Goal: Task Accomplishment & Management: Use online tool/utility

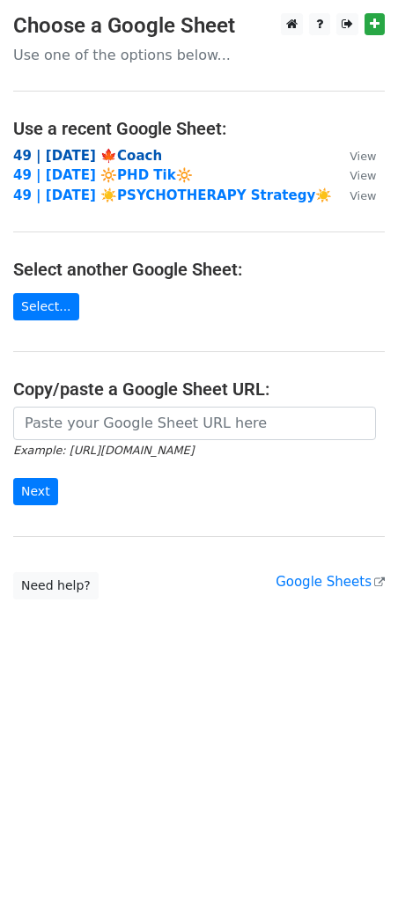
click at [110, 156] on strong "49 | [DATE] 🍁Coach" at bounding box center [87, 156] width 149 height 16
click at [92, 151] on strong "49 | [DATE] 🍁Coach" at bounding box center [87, 156] width 149 height 16
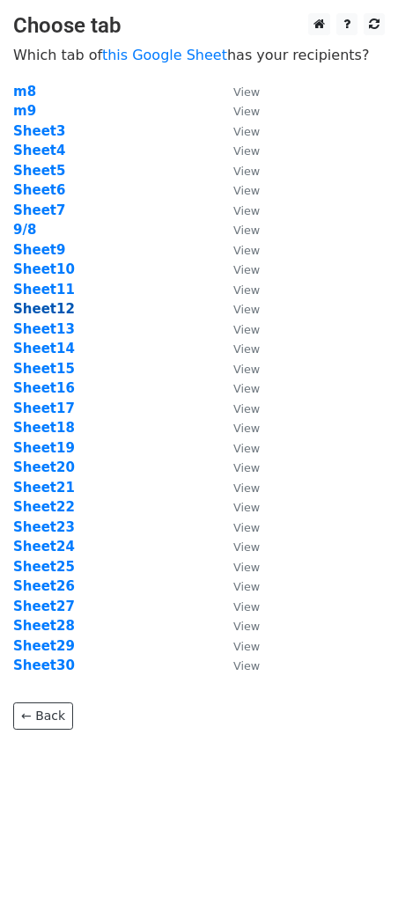
click at [58, 309] on strong "Sheet12" at bounding box center [44, 309] width 62 height 16
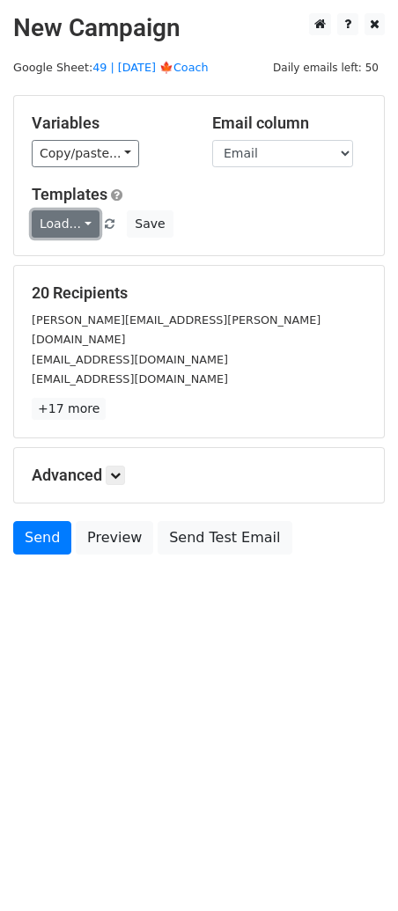
click at [69, 224] on link "Load..." at bounding box center [66, 223] width 68 height 27
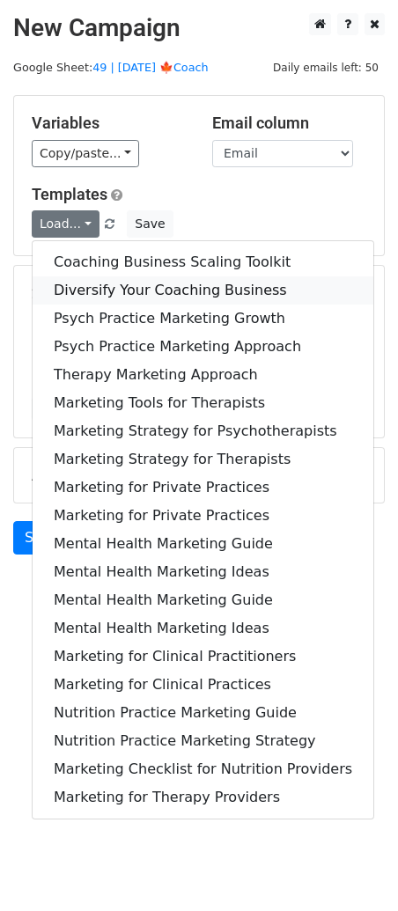
click at [104, 293] on link "Diversify Your Coaching Business" at bounding box center [203, 290] width 341 height 28
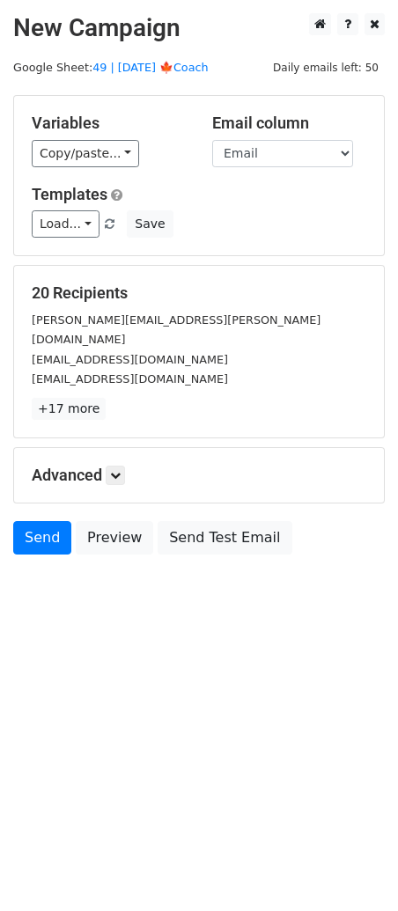
click at [129, 466] on h5 "Advanced" at bounding box center [199, 475] width 335 height 19
click at [119, 470] on icon at bounding box center [115, 475] width 11 height 11
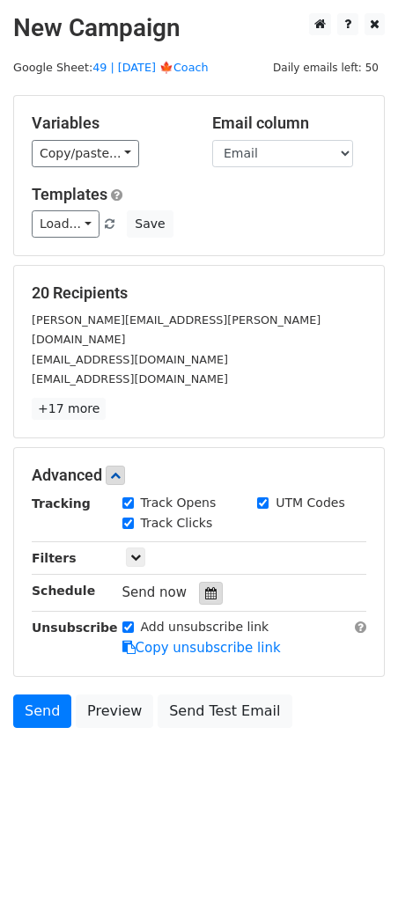
click at [205, 587] on icon at bounding box center [210, 593] width 11 height 12
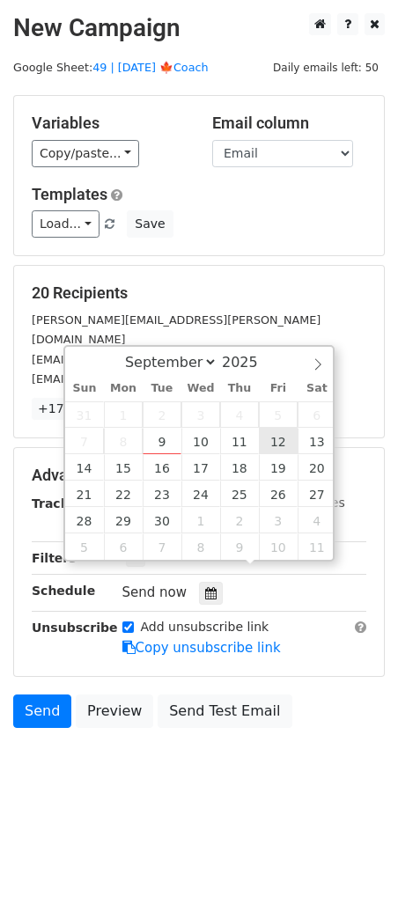
type input "[DATE] 12:00"
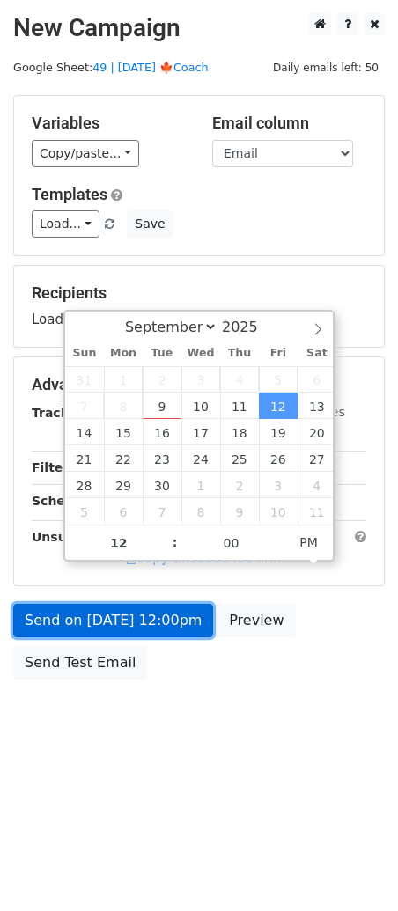
click at [129, 614] on link "Send on [DATE] 12:00pm" at bounding box center [113, 620] width 200 height 33
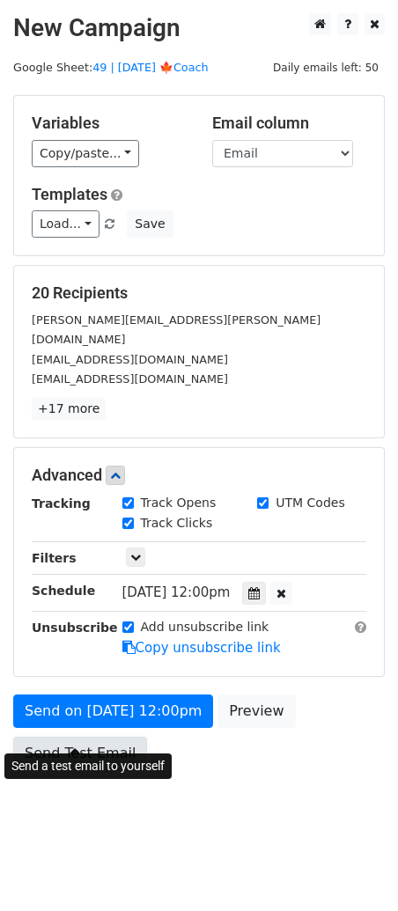
click at [105, 737] on link "Send Test Email" at bounding box center [80, 753] width 134 height 33
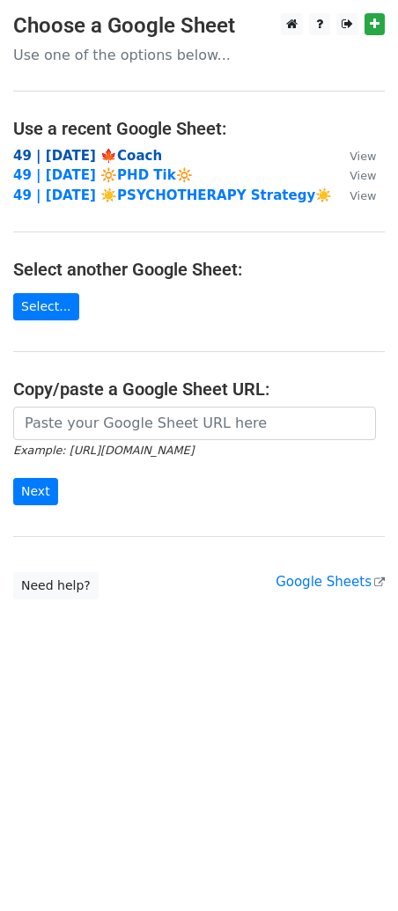
click at [140, 149] on strong "49 | [DATE] 🍁Coach" at bounding box center [87, 156] width 149 height 16
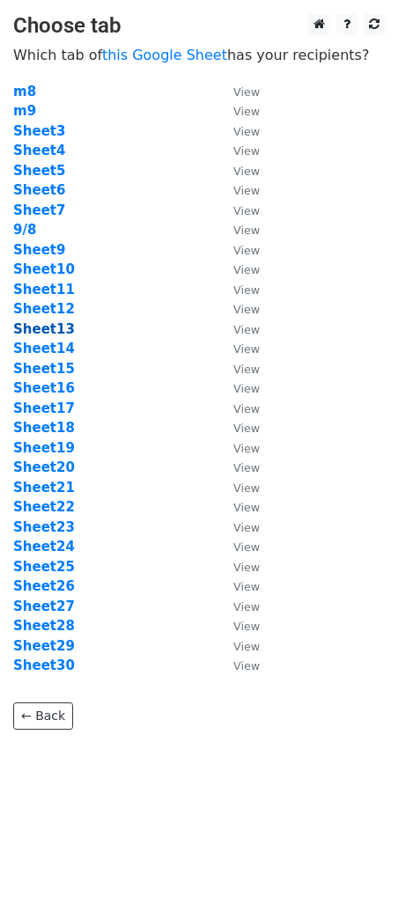
click at [59, 326] on strong "Sheet13" at bounding box center [44, 329] width 62 height 16
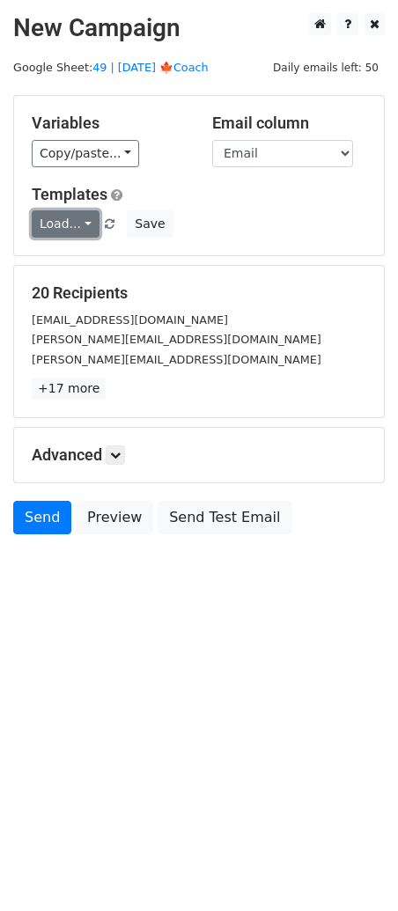
click at [87, 217] on link "Load..." at bounding box center [66, 223] width 68 height 27
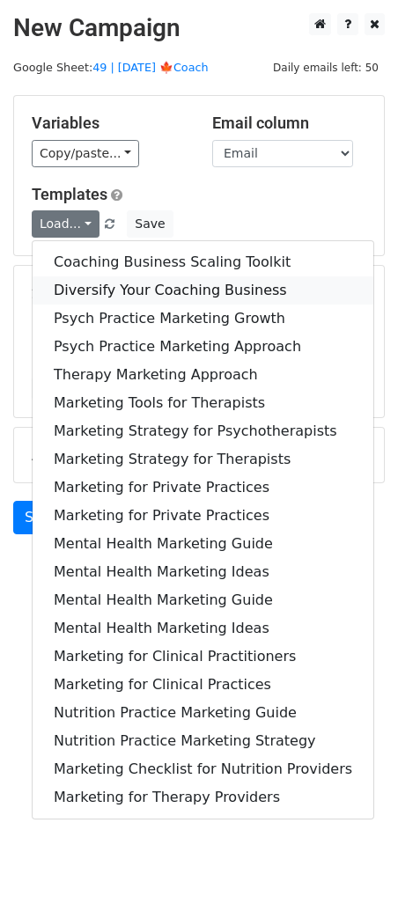
click at [87, 278] on link "Diversify Your Coaching Business" at bounding box center [203, 290] width 341 height 28
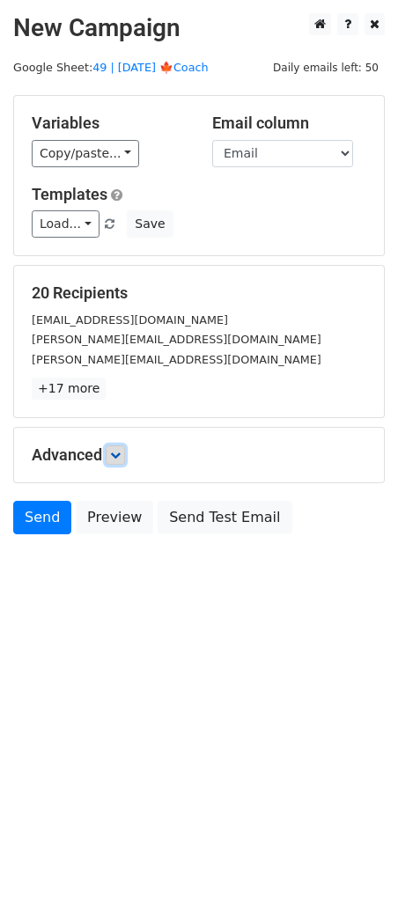
click at [120, 458] on icon at bounding box center [115, 455] width 11 height 11
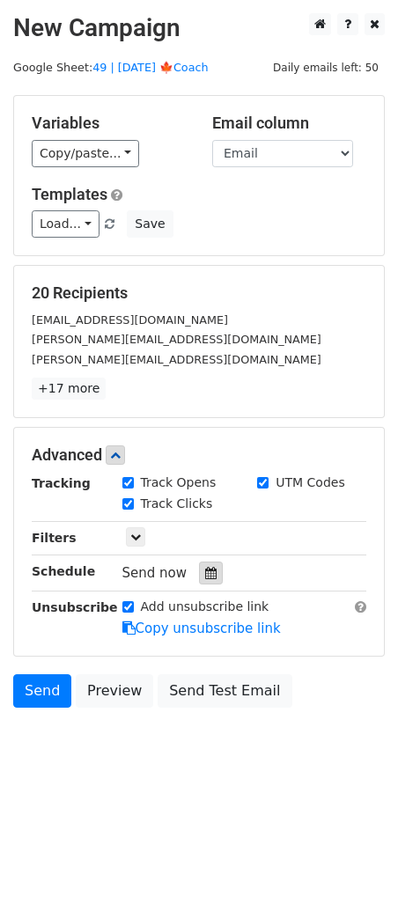
click at [205, 568] on icon at bounding box center [210, 573] width 11 height 12
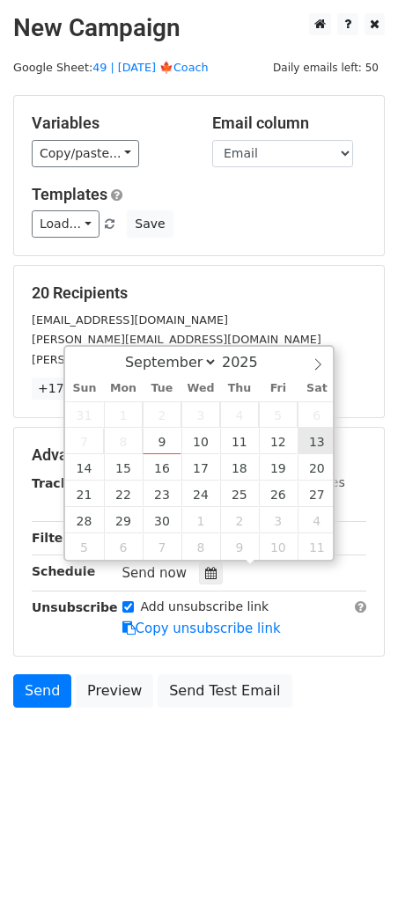
type input "2025-09-13 12:00"
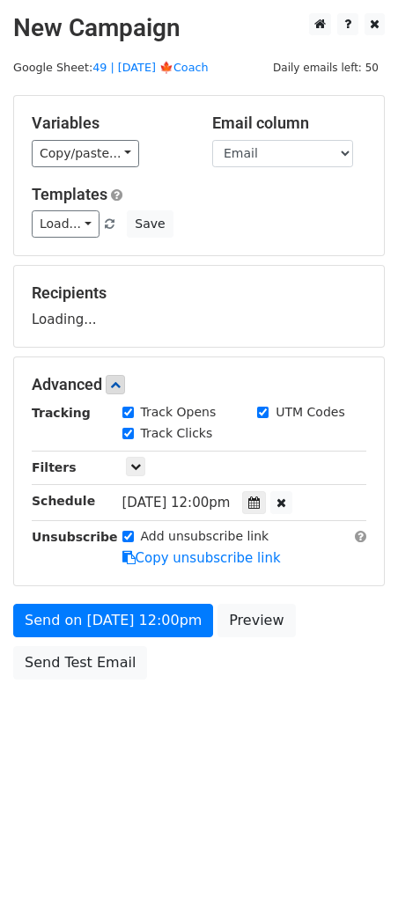
click at [134, 640] on div "Send on Sep 13 at 12:00pm Preview Send Test Email" at bounding box center [199, 646] width 398 height 85
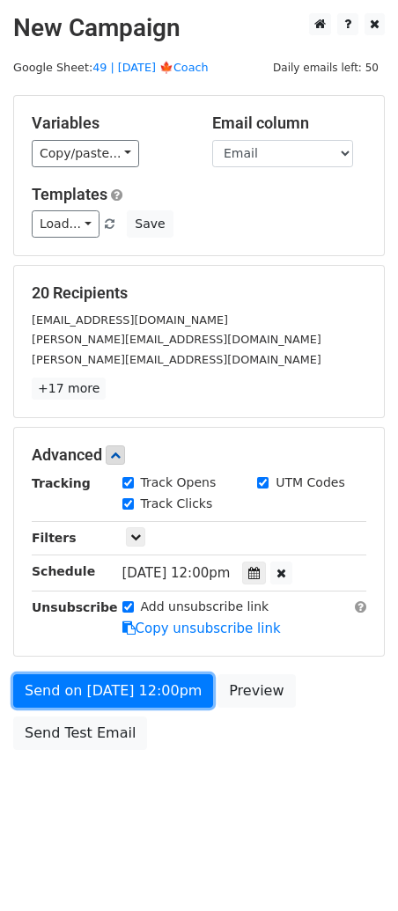
click at [80, 688] on link "Send on Sep 13 at 12:00pm" at bounding box center [113, 690] width 200 height 33
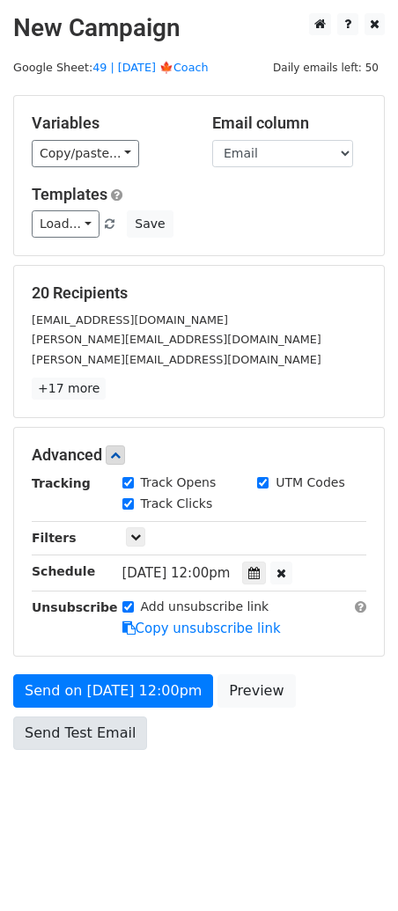
click at [79, 752] on div "Send on Sep 13 at 12:00pm Preview Send Test Email" at bounding box center [199, 716] width 398 height 85
click at [70, 737] on link "Send Test Email" at bounding box center [80, 733] width 134 height 33
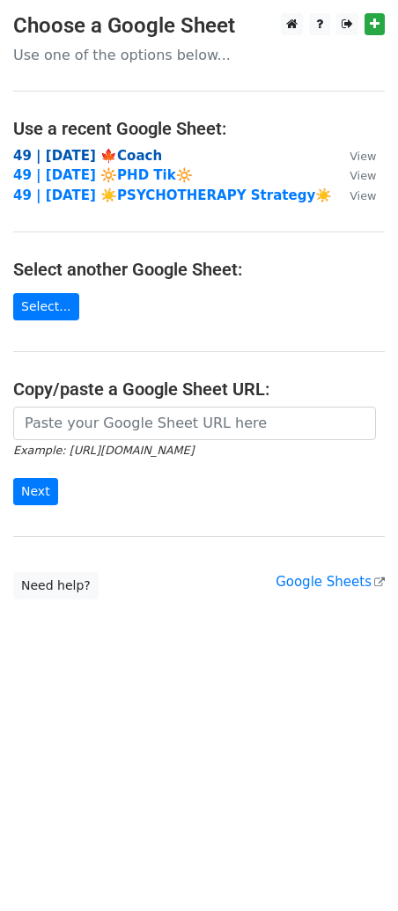
click at [145, 152] on strong "49 | [DATE] 🍁Coach" at bounding box center [87, 156] width 149 height 16
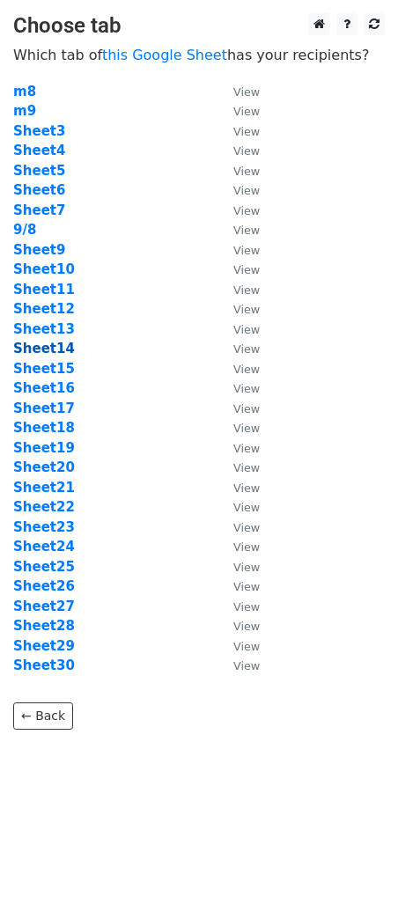
click at [34, 349] on strong "Sheet14" at bounding box center [44, 349] width 62 height 16
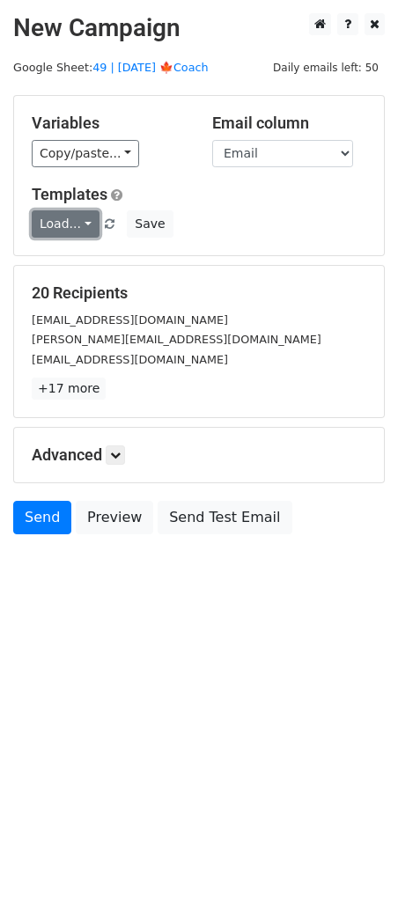
click at [73, 227] on link "Load..." at bounding box center [66, 223] width 68 height 27
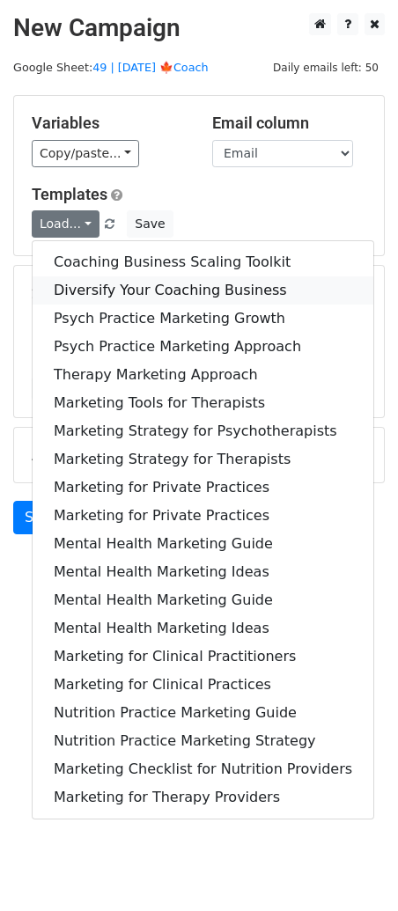
click at [84, 296] on link "Diversify Your Coaching Business" at bounding box center [203, 290] width 341 height 28
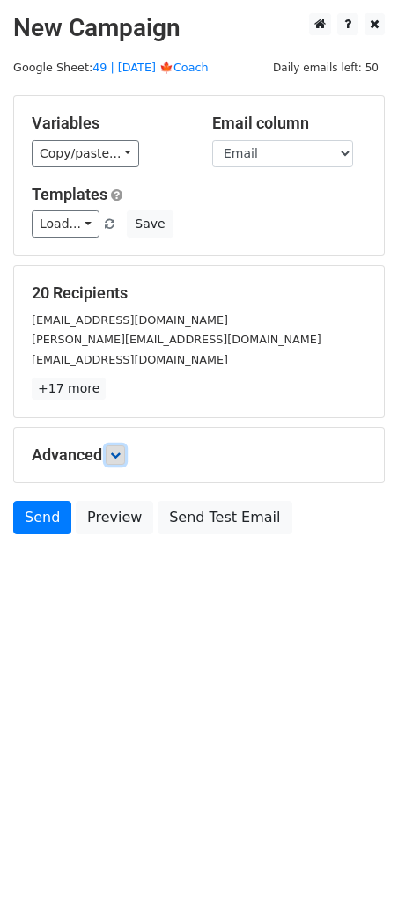
click at [118, 456] on icon at bounding box center [115, 455] width 11 height 11
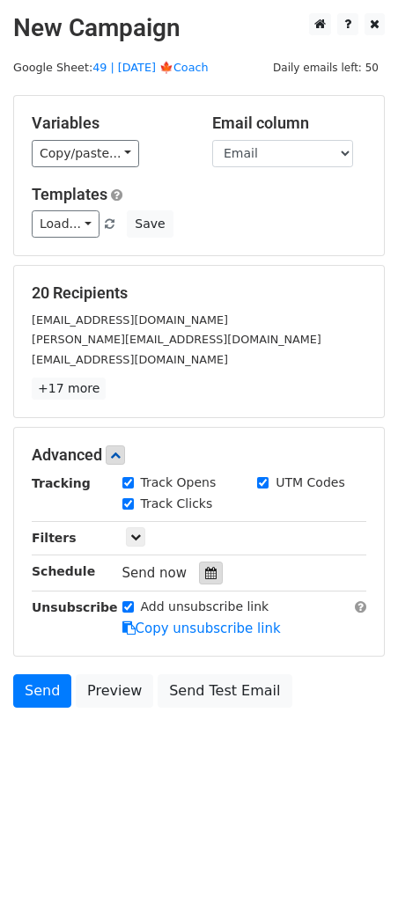
click at [207, 563] on div at bounding box center [211, 573] width 24 height 23
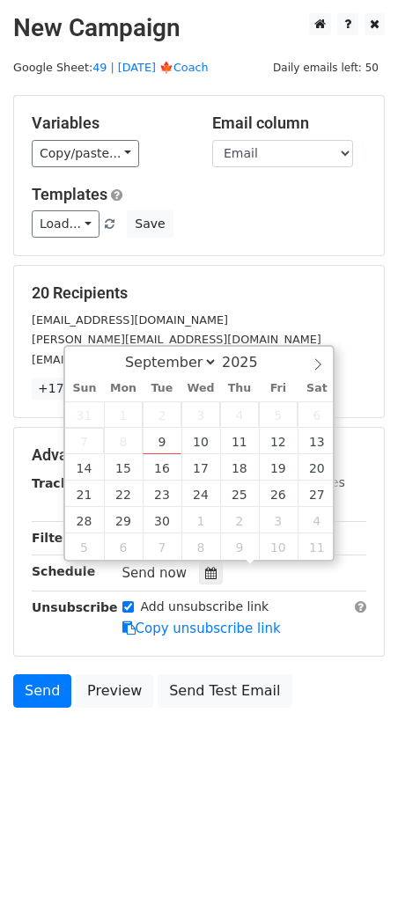
click at [83, 452] on span "7" at bounding box center [84, 441] width 39 height 26
type input "2025-09-14 12:00"
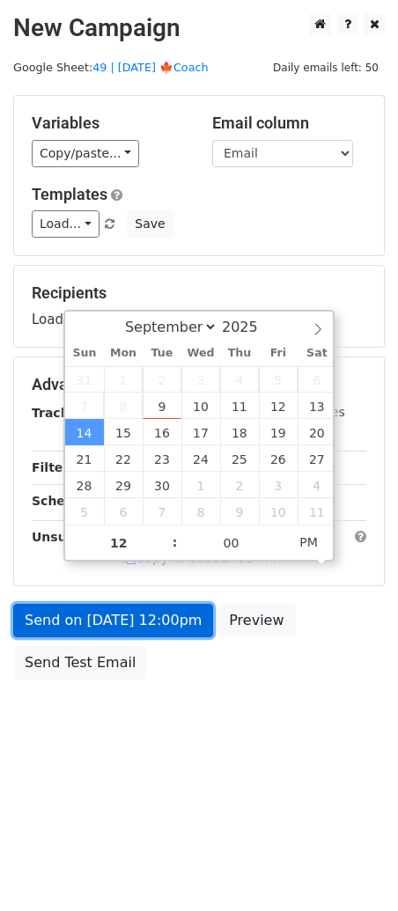
click at [68, 622] on link "Send on Sep 14 at 12:00pm" at bounding box center [113, 620] width 200 height 33
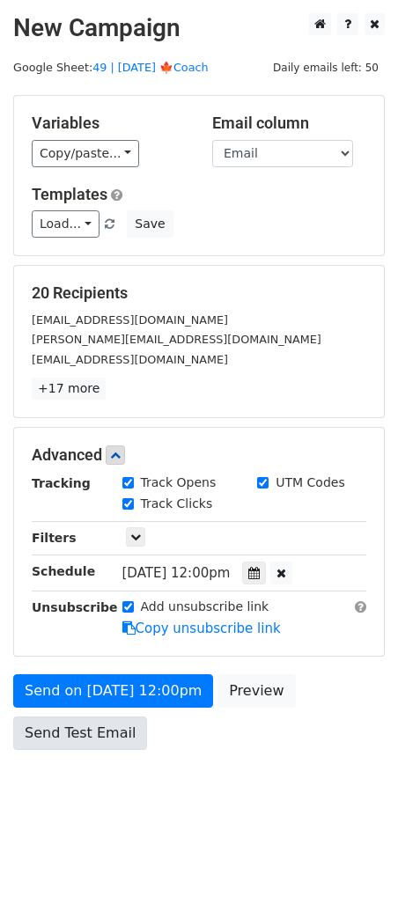
click at [75, 748] on div "Send on Sep 14 at 12:00pm Preview Send Test Email" at bounding box center [199, 716] width 398 height 85
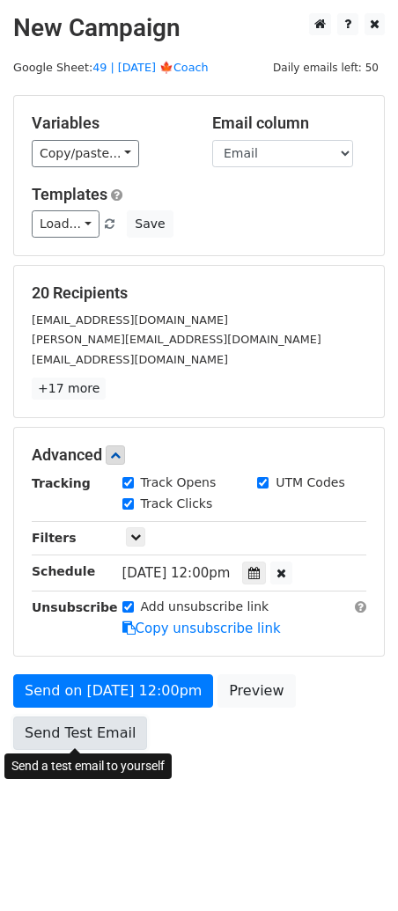
click at [86, 726] on link "Send Test Email" at bounding box center [80, 733] width 134 height 33
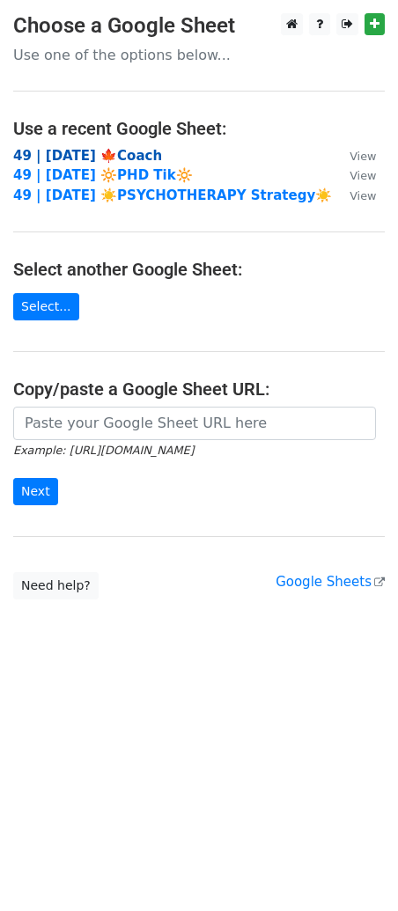
click at [130, 153] on strong "49 | SEPT 8 '25 🍁Coach" at bounding box center [87, 156] width 149 height 16
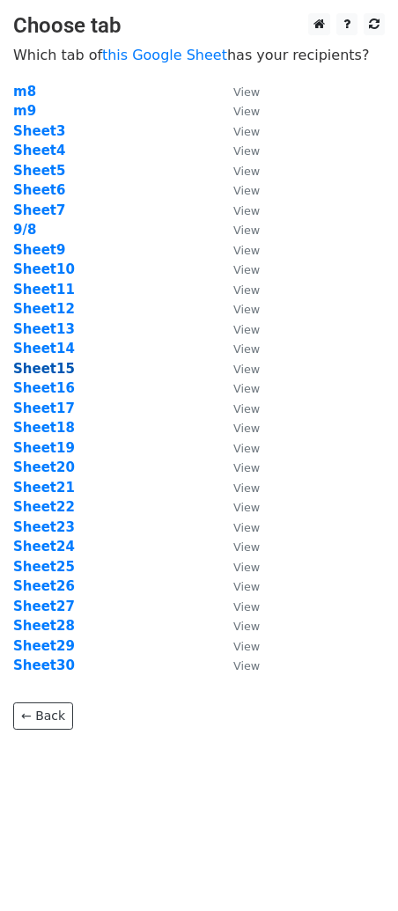
click at [50, 372] on strong "Sheet15" at bounding box center [44, 369] width 62 height 16
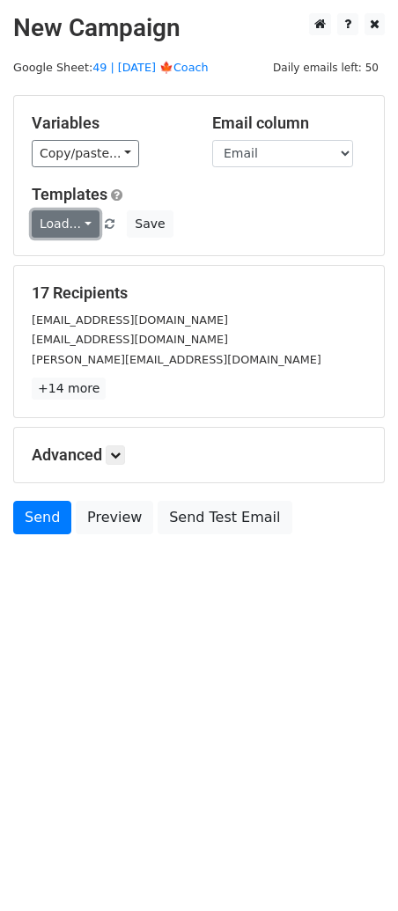
click at [63, 227] on link "Load..." at bounding box center [66, 223] width 68 height 27
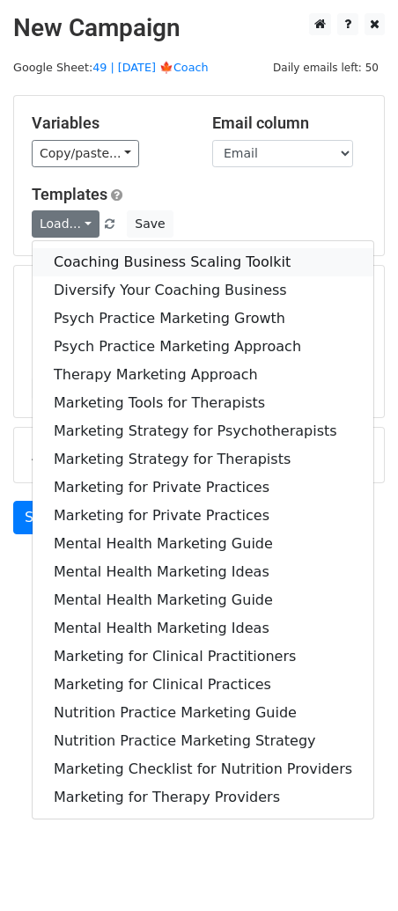
click at [64, 260] on link "Coaching Business Scaling Toolkit" at bounding box center [203, 262] width 341 height 28
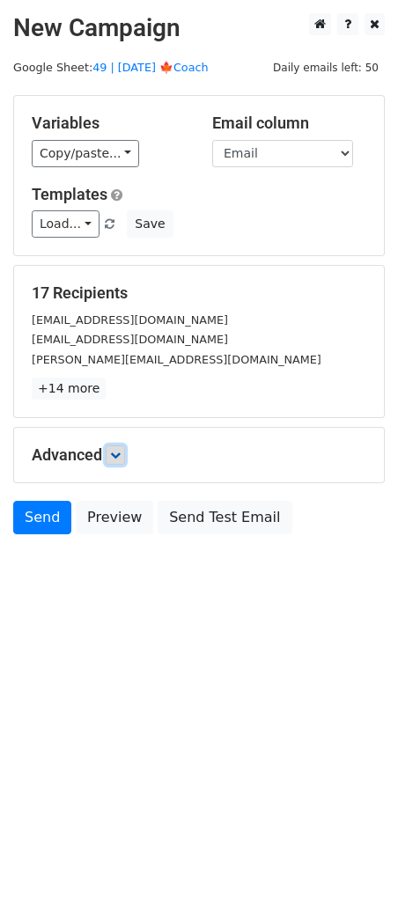
click at [116, 453] on icon at bounding box center [115, 455] width 11 height 11
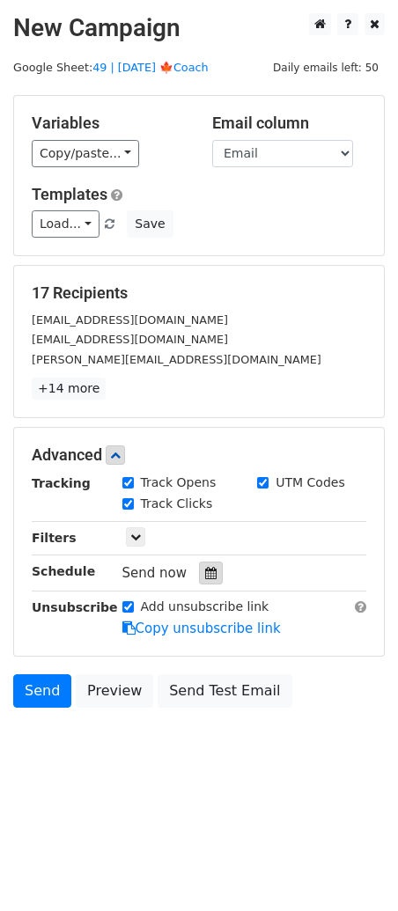
click at [210, 583] on div at bounding box center [211, 573] width 24 height 23
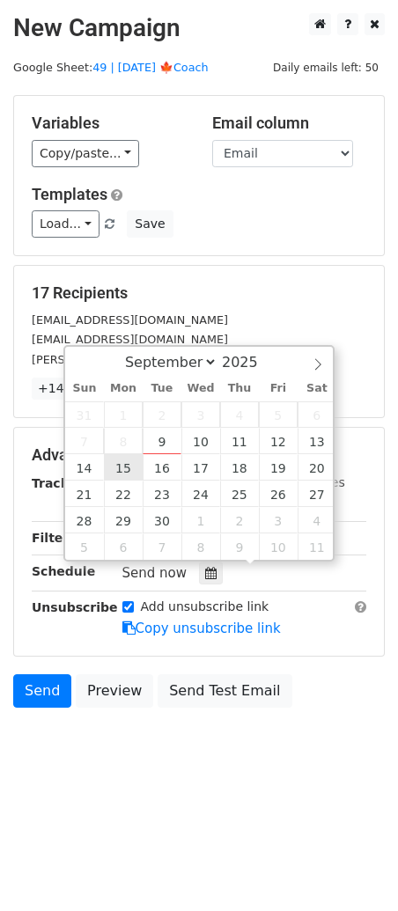
type input "2025-09-15 12:00"
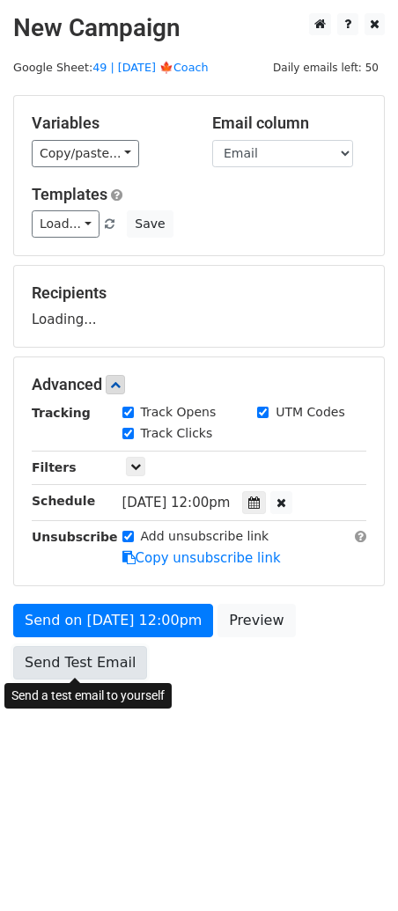
click at [99, 672] on link "Send Test Email" at bounding box center [80, 662] width 134 height 33
